Goal: Find specific page/section: Find specific page/section

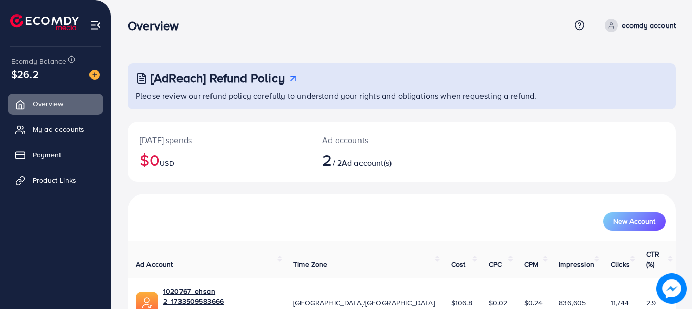
click at [455, 22] on div "Overview" at bounding box center [349, 25] width 442 height 15
click at [20, 180] on icon at bounding box center [21, 182] width 5 height 6
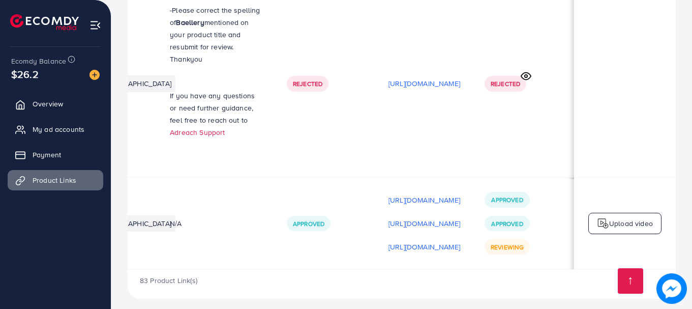
scroll to position [0, 267]
click at [474, 270] on div "83 Product Link(s)" at bounding box center [402, 283] width 548 height 29
click at [376, 283] on div "83 Product Link(s)" at bounding box center [402, 283] width 548 height 29
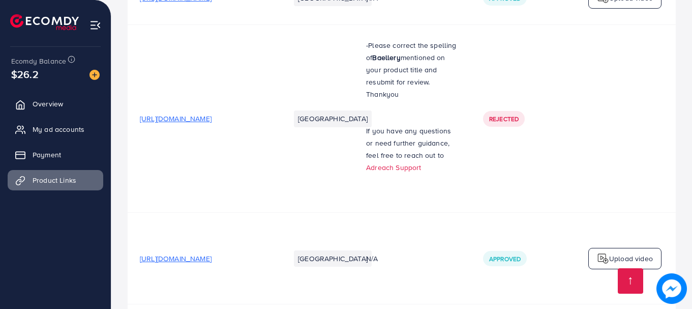
scroll to position [6709, 0]
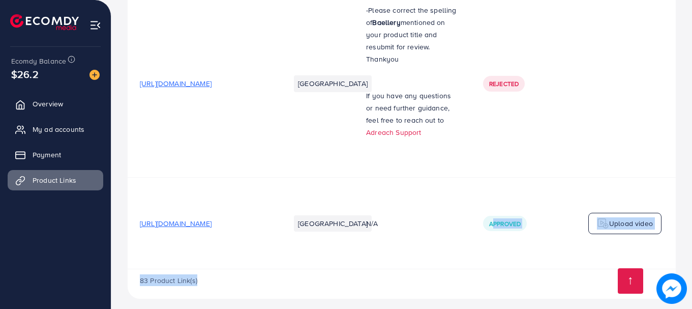
drag, startPoint x: 461, startPoint y: 263, endPoint x: 509, endPoint y: 259, distance: 48.5
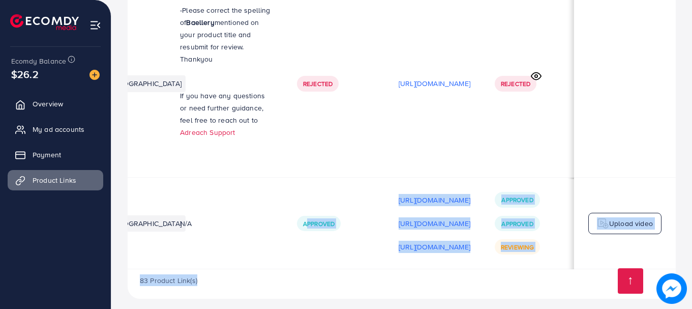
scroll to position [0, 267]
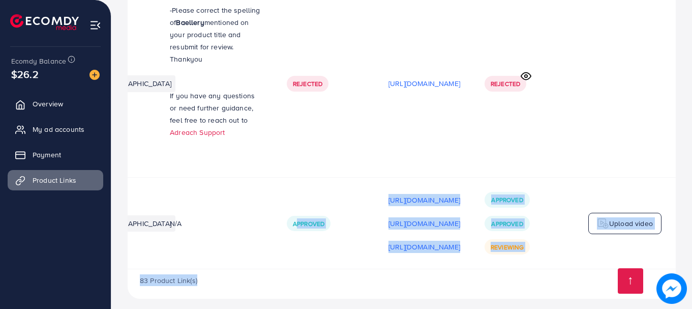
click at [500, 281] on div "83 Product Link(s)" at bounding box center [402, 283] width 548 height 29
